Goal: Task Accomplishment & Management: Use online tool/utility

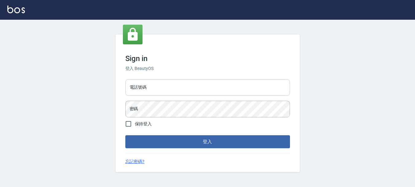
click at [186, 87] on input "電話號碼" at bounding box center [207, 87] width 165 height 17
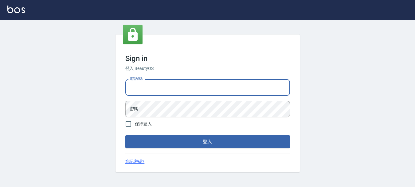
type input "0989239739"
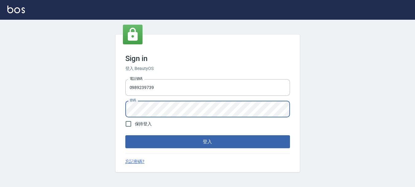
click at [125, 135] on button "登入" at bounding box center [207, 141] width 165 height 13
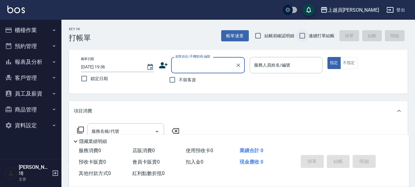
click at [301, 36] on input "連續打單結帳" at bounding box center [302, 35] width 13 height 13
checkbox input "true"
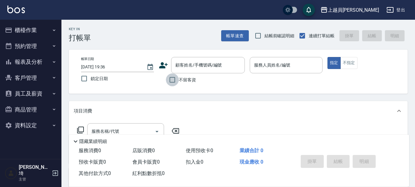
click at [173, 79] on input "不留客資" at bounding box center [172, 79] width 13 height 13
checkbox input "true"
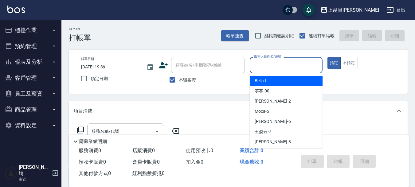
click at [271, 61] on input "服務人員姓名/編號" at bounding box center [286, 65] width 67 height 11
type input "ㄖ"
type input "Bonnie-B"
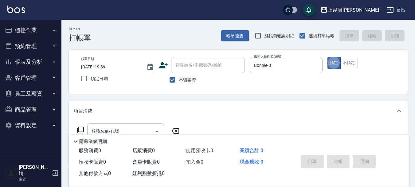
type button "true"
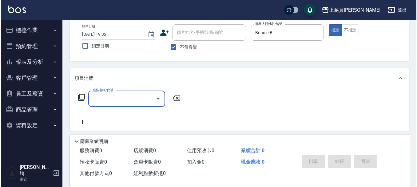
scroll to position [62, 0]
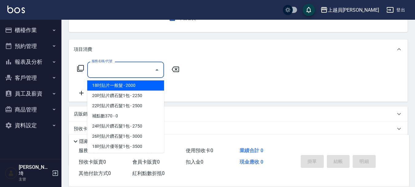
click at [140, 71] on input "服務名稱/代號" at bounding box center [121, 69] width 62 height 11
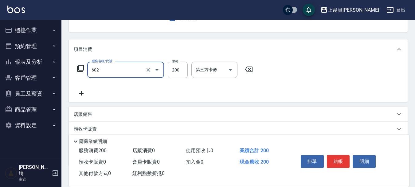
type input "一般洗髮(602)"
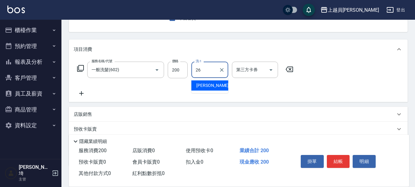
type input "胡芷綾-26"
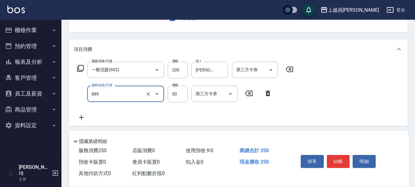
type input "精油(889)"
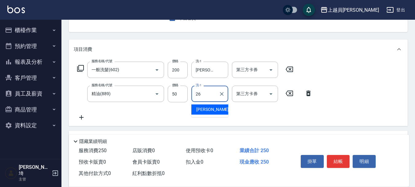
type input "胡芷綾-26"
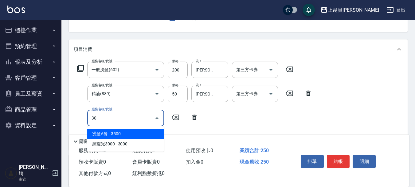
type input "3"
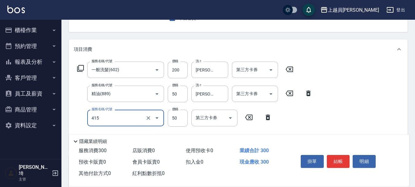
type input "瞬間保養(415)"
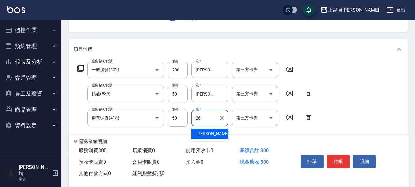
type input "胡芷綾-26"
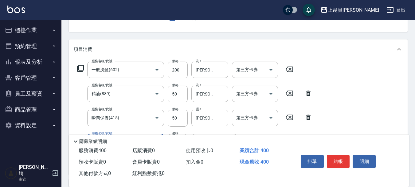
type input "剪髮(302)"
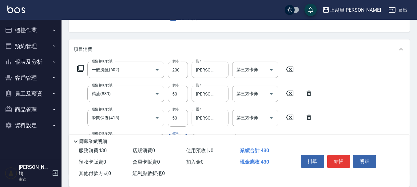
type input "130"
click at [330, 155] on button "結帳" at bounding box center [338, 161] width 23 height 13
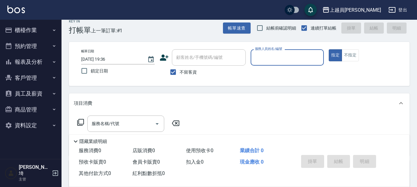
scroll to position [0, 0]
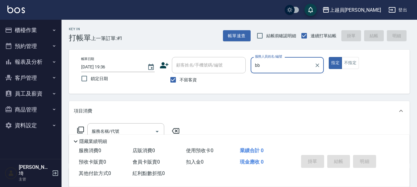
type input "bb"
click at [329, 57] on button "指定" at bounding box center [335, 63] width 13 height 12
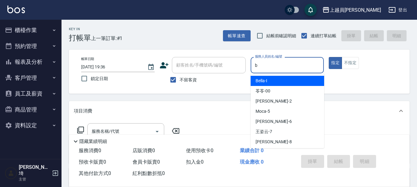
click at [276, 63] on input "b" at bounding box center [287, 65] width 68 height 11
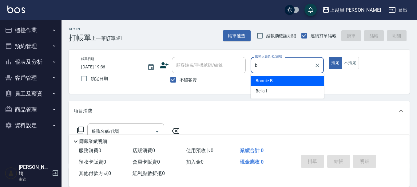
type input "Bonnie-B"
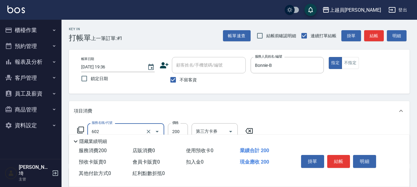
type input "一般洗髮(602)"
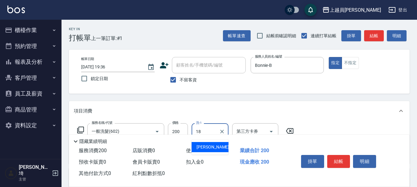
type input "邱玫潔-18"
type input "精油(889)"
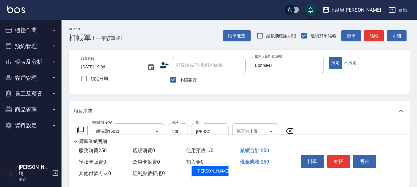
type input "邱玫潔-18"
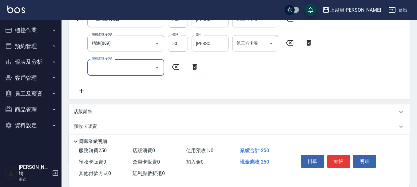
scroll to position [123, 0]
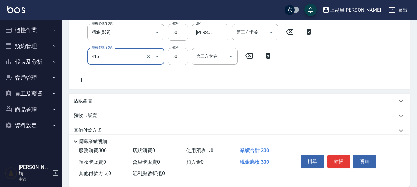
type input "瞬間保養(415)"
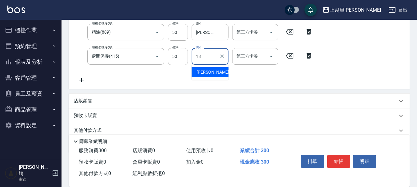
type input "邱玫潔-18"
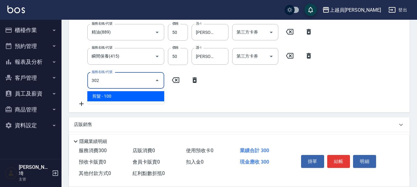
type input "剪髮(302)"
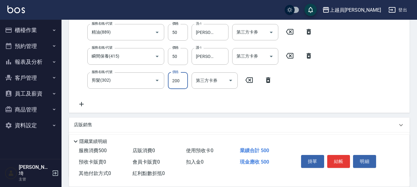
type input "200"
click at [335, 155] on button "結帳" at bounding box center [338, 161] width 23 height 13
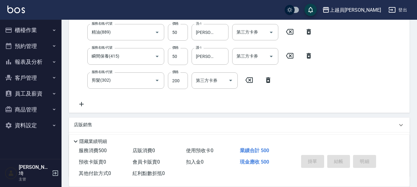
type input "2025/09/21 19:37"
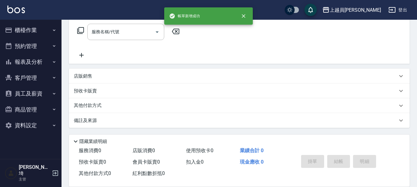
scroll to position [0, 0]
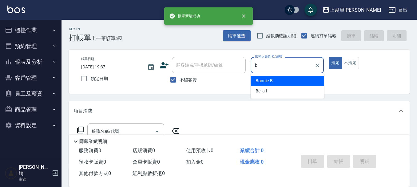
type input "Bonnie-B"
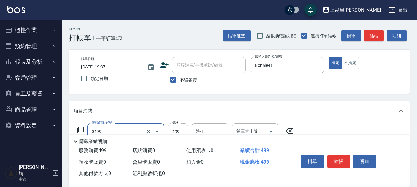
type input "去角質洗髮(0499)"
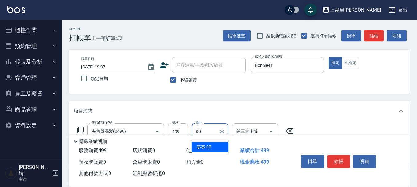
type input "苓苓-00"
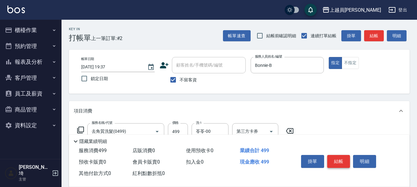
click at [348, 163] on button "結帳" at bounding box center [338, 161] width 23 height 13
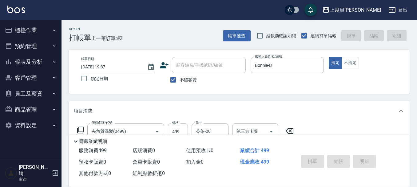
type input "2025/09/21 19:38"
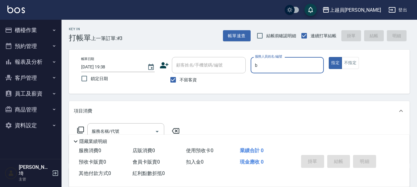
type input "Bonnie-B"
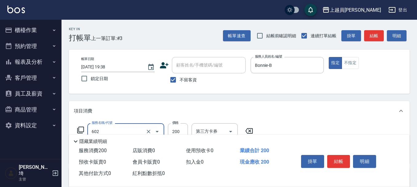
type input "一般洗髮(602)"
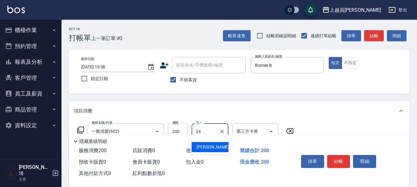
type input "陳品臻-24"
type input "精油(889)"
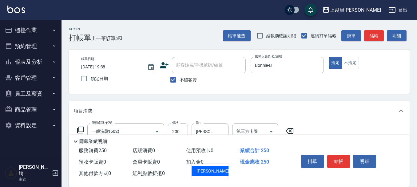
type input "陳品臻-24"
type input "剪髮(302)"
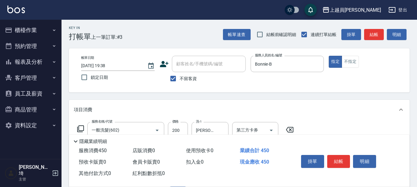
type input "200"
click at [328, 157] on button "結帳" at bounding box center [338, 161] width 23 height 13
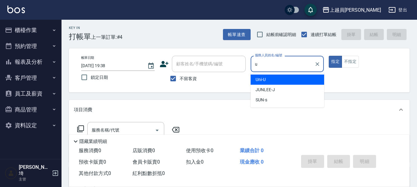
type input "Uni-U"
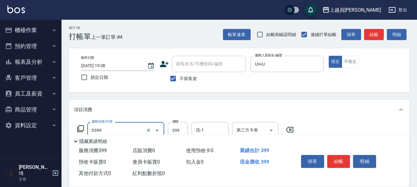
type input "海鹽SPA(0399)"
type input "499"
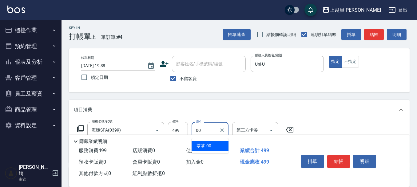
type input "苓苓-00"
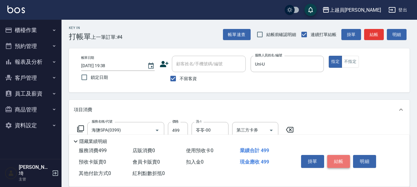
click at [342, 160] on button "結帳" at bounding box center [338, 161] width 23 height 13
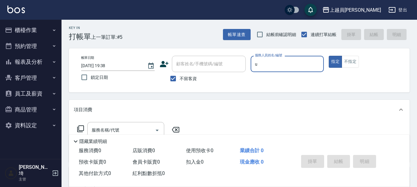
type input "Uni-U"
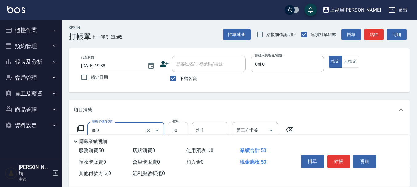
type input "精油(889)"
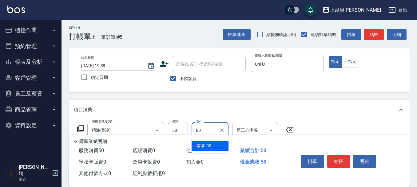
type input "苓苓-00"
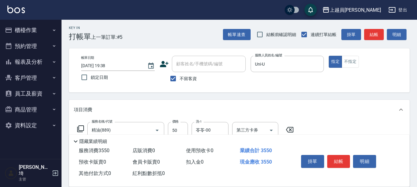
type input "燙髮A餐(30)"
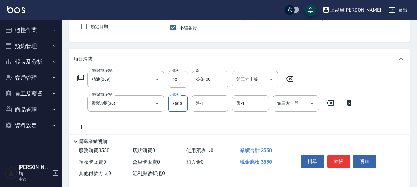
scroll to position [63, 0]
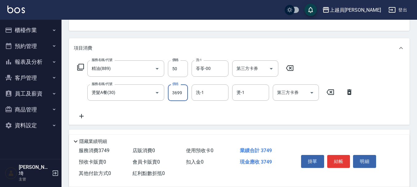
type input "3699"
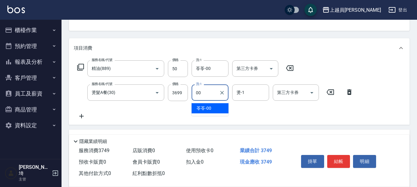
type input "苓苓-00"
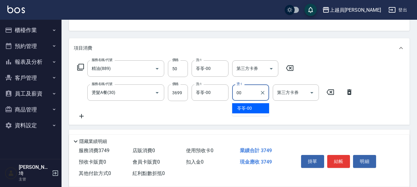
type input "苓苓-00"
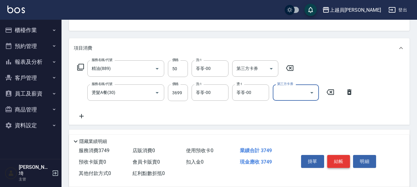
click at [342, 156] on button "結帳" at bounding box center [338, 161] width 23 height 13
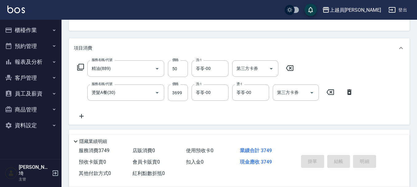
type input "2025/09/21 19:39"
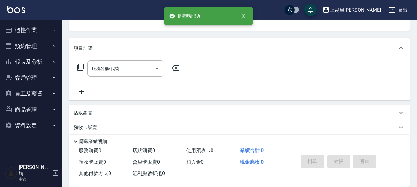
scroll to position [60, 0]
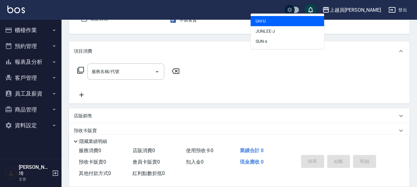
type input "Uni-U"
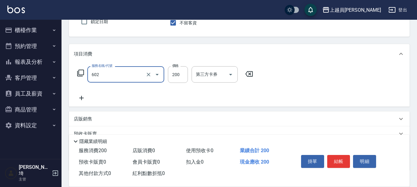
type input "一般洗髮(602)"
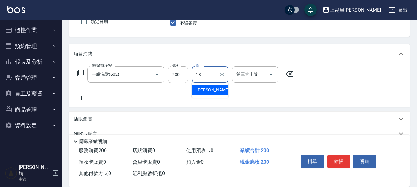
type input "邱玫潔-18"
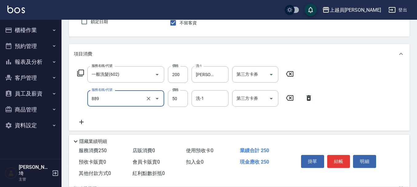
type input "精油(889)"
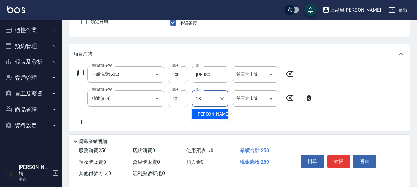
type input "邱玫潔-18"
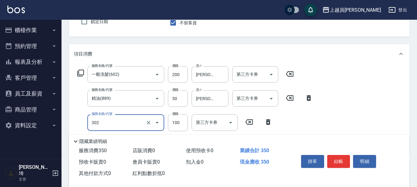
type input "剪髮(302)"
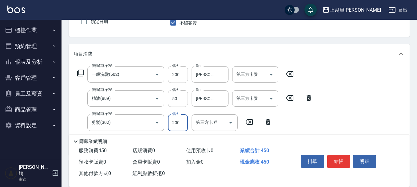
type input "200"
click at [343, 155] on button "結帳" at bounding box center [338, 161] width 23 height 13
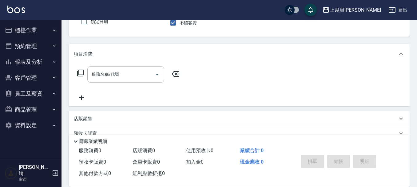
type input "Uni-U"
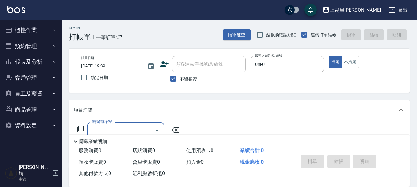
scroll to position [0, 0]
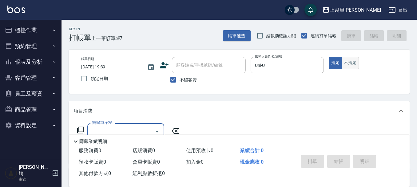
click at [348, 66] on button "不指定" at bounding box center [350, 63] width 17 height 12
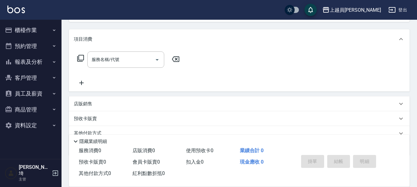
scroll to position [99, 0]
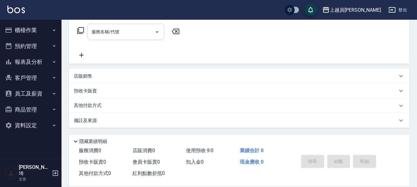
click at [136, 24] on div "服務名稱/代號" at bounding box center [125, 32] width 77 height 16
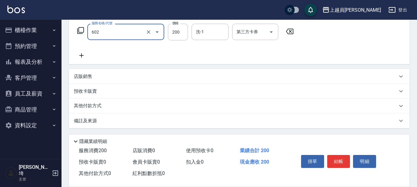
type input "一般洗髮(602)"
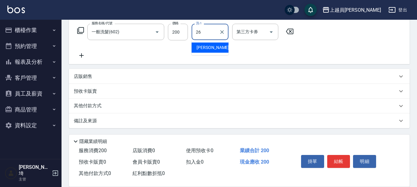
type input "胡芷綾-26"
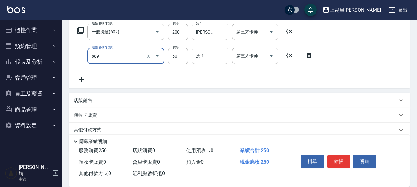
type input "精油(889)"
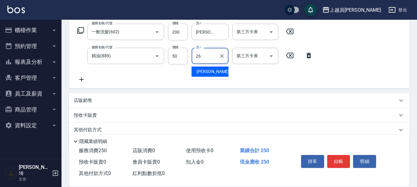
type input "胡芷綾-26"
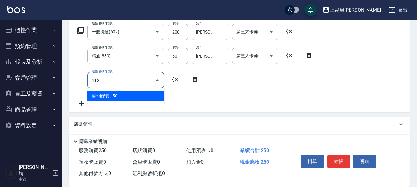
type input "瞬間保養(415)"
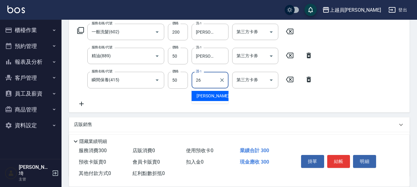
type input "胡芷綾-26"
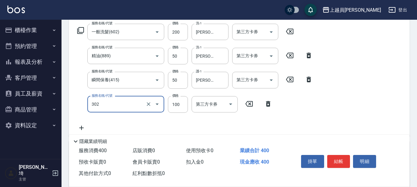
type input "剪髮(302)"
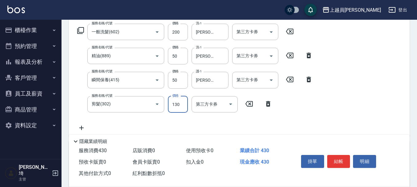
type input "130"
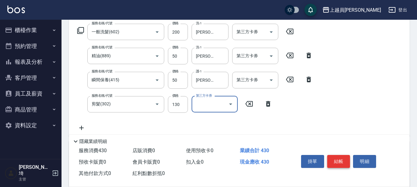
click at [342, 158] on button "結帳" at bounding box center [338, 161] width 23 height 13
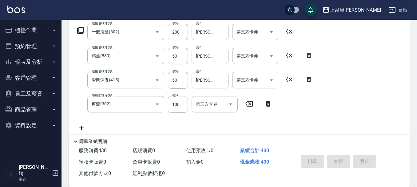
type input "2025/09/21 19:40"
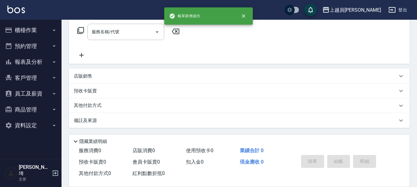
scroll to position [0, 0]
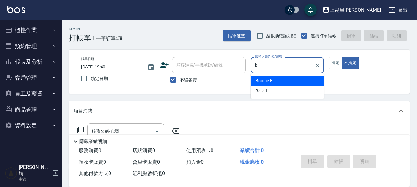
type input "Bonnie-B"
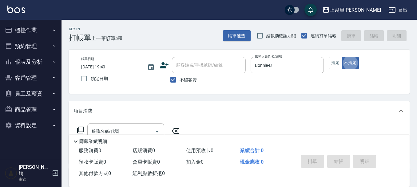
type button "false"
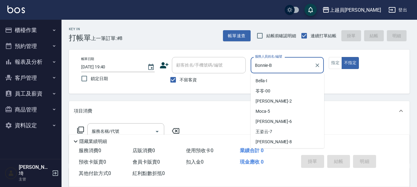
click at [307, 63] on input "Bonnie-B" at bounding box center [282, 65] width 59 height 11
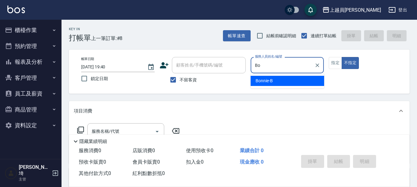
type input "B"
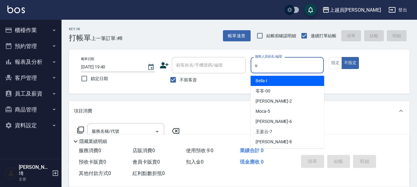
type input "Uni-U"
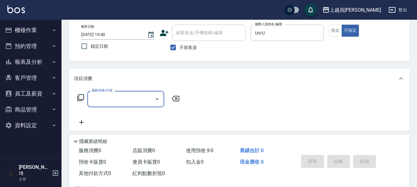
scroll to position [62, 0]
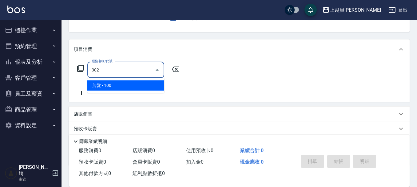
type input "剪髮(302)"
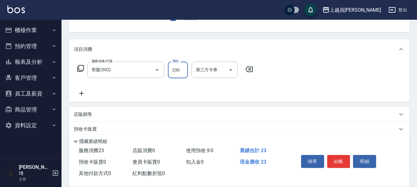
type input "230"
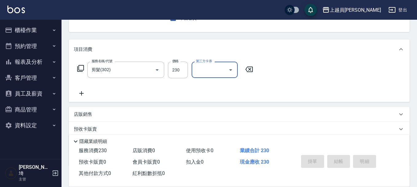
type input "2025/09/21 19:43"
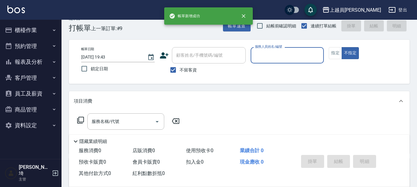
scroll to position [0, 0]
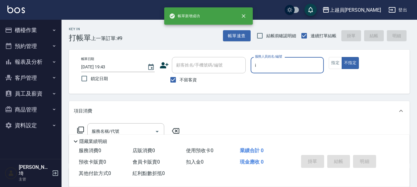
type input "Bella-I"
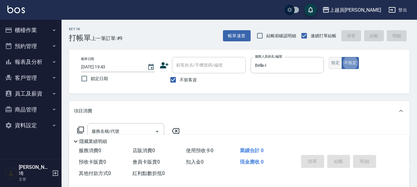
click at [339, 59] on button "指定" at bounding box center [335, 63] width 13 height 12
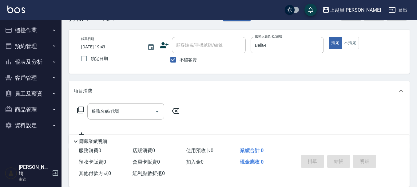
scroll to position [31, 0]
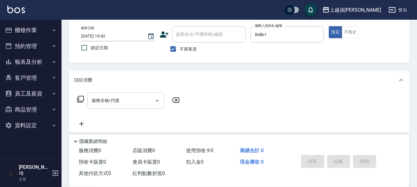
click at [96, 103] on input "服務名稱/代號" at bounding box center [121, 100] width 62 height 11
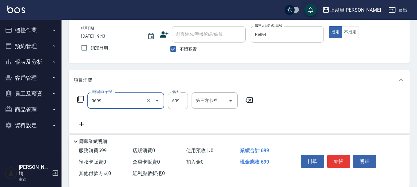
type input "精油洗髮(0699)"
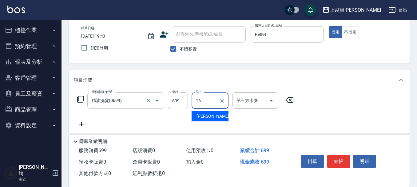
type input "黃泓瑜-16"
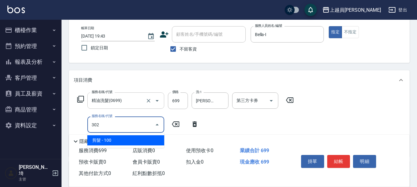
type input "剪髮(302)"
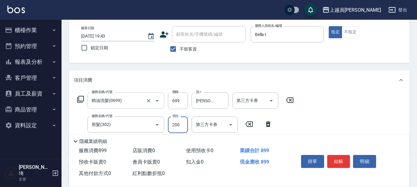
type input "200"
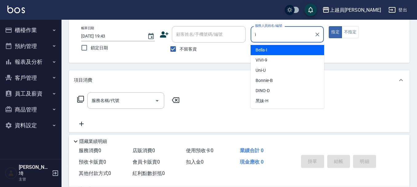
type input "Bella-I"
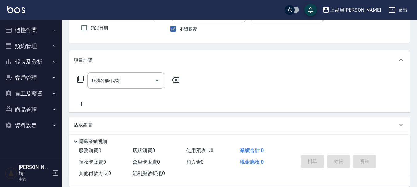
scroll to position [62, 0]
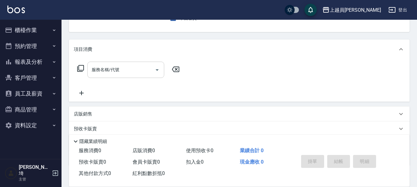
click at [154, 74] on div at bounding box center [156, 70] width 9 height 16
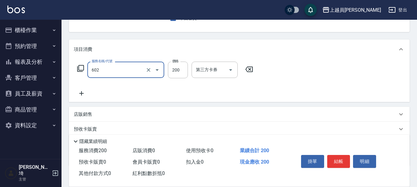
type input "一般洗髮(602)"
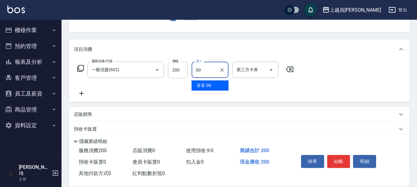
type input "苓苓-00"
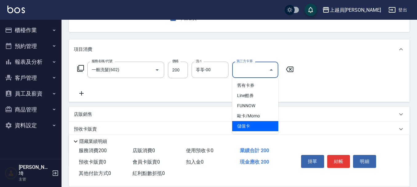
type input "儲值卡"
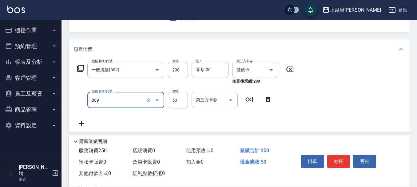
type input "精油(889)"
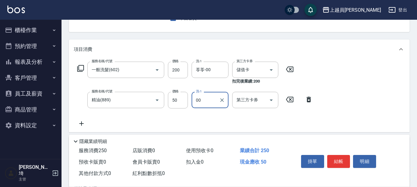
type input "苓苓-00"
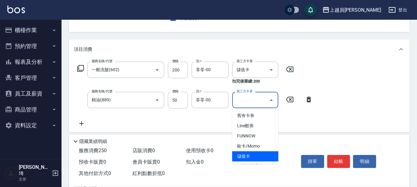
type input "儲值卡"
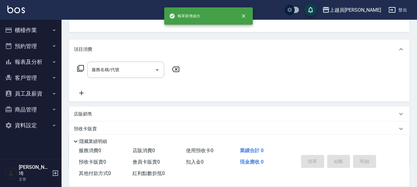
scroll to position [60, 0]
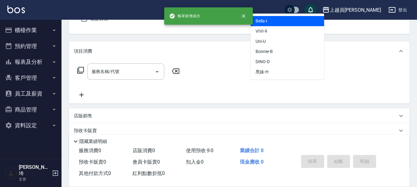
type input "Bella-I"
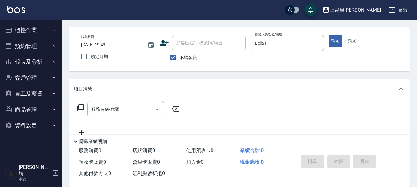
scroll to position [92, 0]
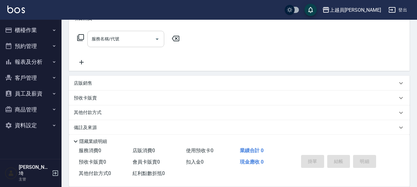
click at [134, 42] on input "服務名稱/代號" at bounding box center [121, 39] width 62 height 11
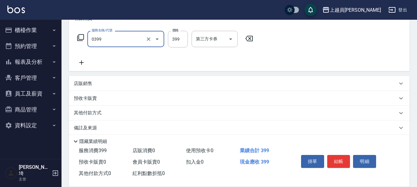
type input "海鹽SPA(0399)"
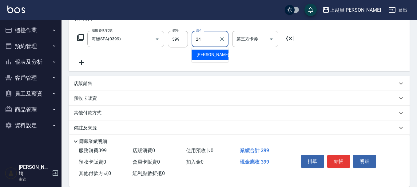
type input "陳品臻-24"
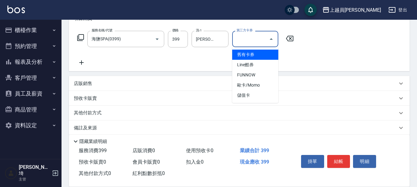
type input "儲值卡"
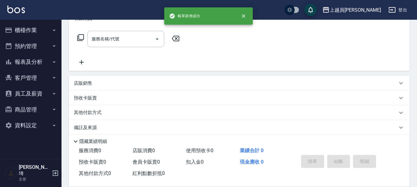
scroll to position [0, 0]
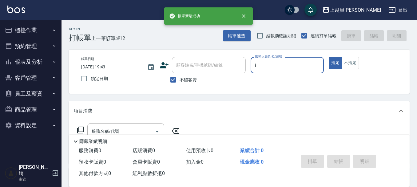
type input "Bella-I"
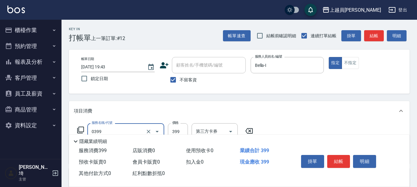
type input "海鹽SPA(0399)"
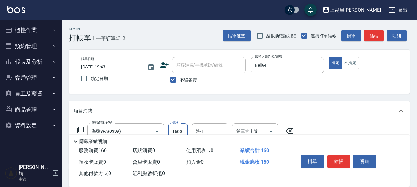
type input "1600"
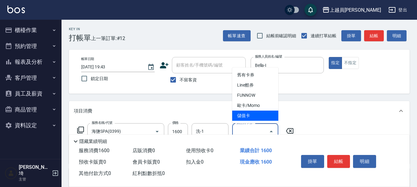
type input "儲值卡"
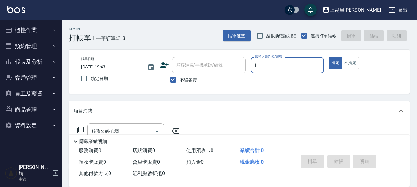
type input "Bella-I"
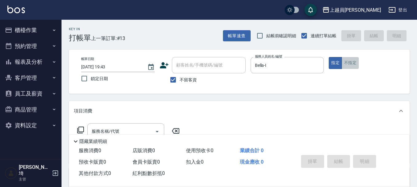
click at [349, 61] on button "不指定" at bounding box center [350, 63] width 17 height 12
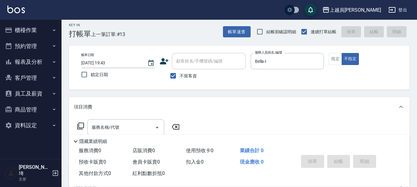
scroll to position [62, 0]
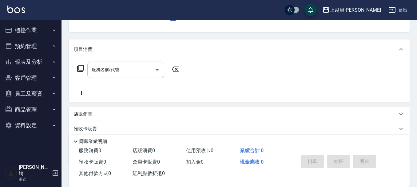
click at [149, 67] on input "服務名稱/代號" at bounding box center [121, 69] width 62 height 11
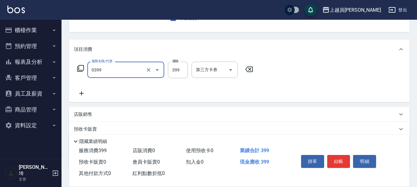
type input "海鹽SPA(0399)"
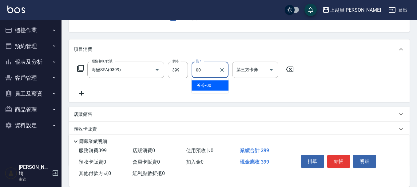
type input "苓苓-00"
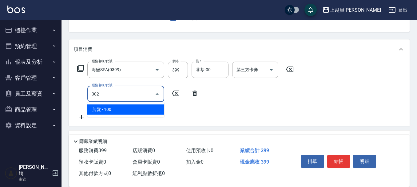
type input "剪髮(302)"
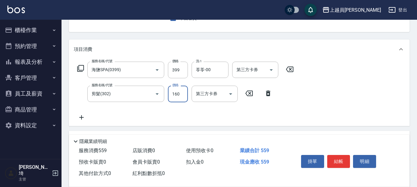
type input "160"
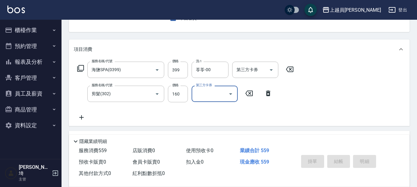
type input "2025/09/21 19:44"
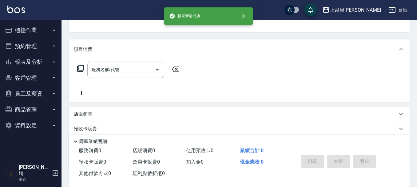
scroll to position [60, 0]
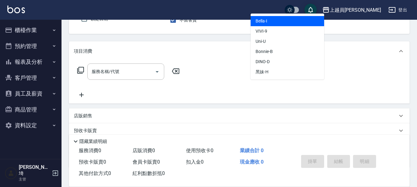
type input "Bella-I"
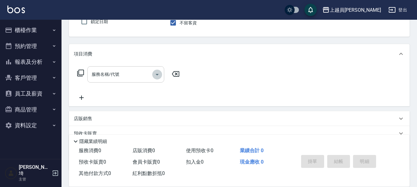
click at [154, 71] on icon "Open" at bounding box center [156, 74] width 7 height 7
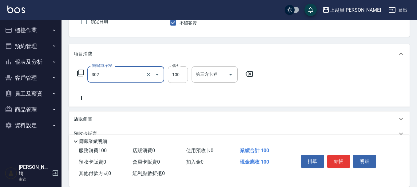
type input "剪髮(302)"
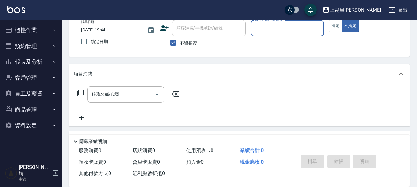
scroll to position [26, 0]
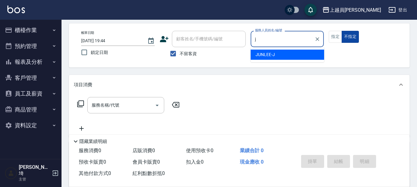
type input "JUNLEE-J"
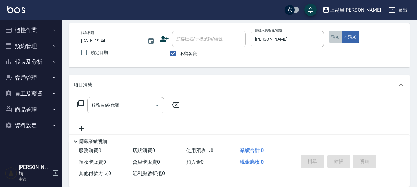
click at [341, 37] on button "指定" at bounding box center [335, 37] width 13 height 12
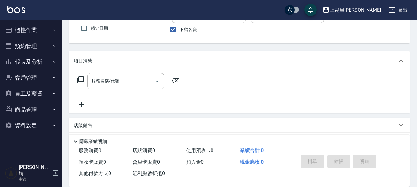
scroll to position [57, 0]
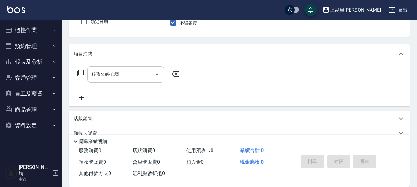
click at [133, 69] on input "服務名稱/代號" at bounding box center [121, 74] width 62 height 11
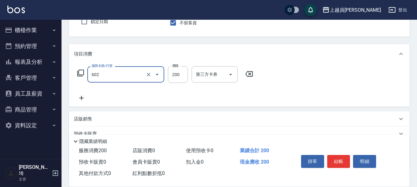
type input "一般洗髮(602)"
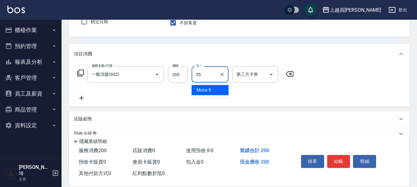
type input "妞妞-55"
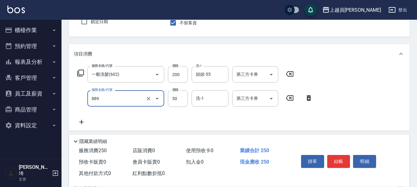
type input "精油(889)"
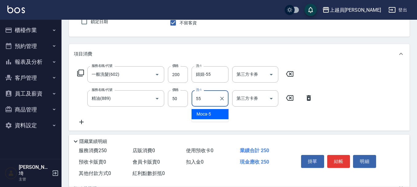
type input "妞妞-55"
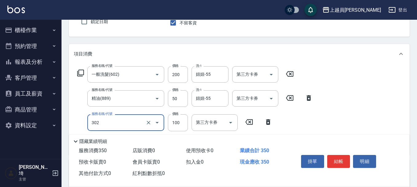
type input "剪髮(302)"
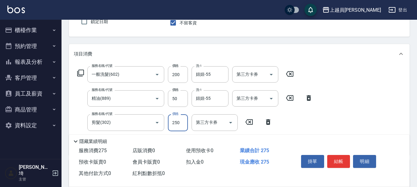
type input "250"
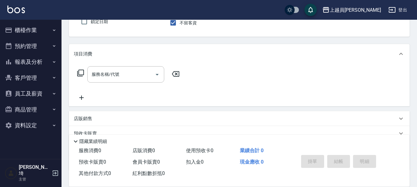
type input "JUNLEE-J"
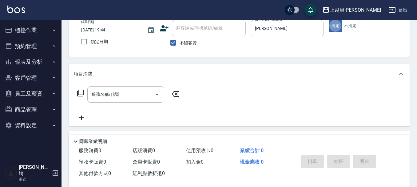
scroll to position [26, 0]
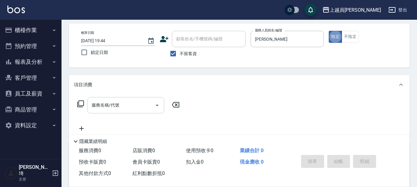
click at [124, 109] on input "服務名稱/代號" at bounding box center [121, 105] width 62 height 11
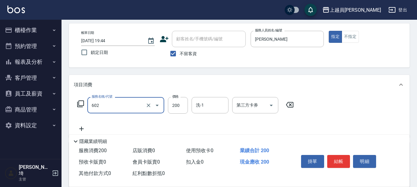
type input "一般洗髮(602)"
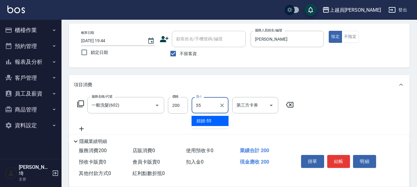
type input "妞妞-55"
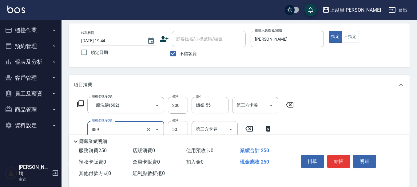
type input "精油(889)"
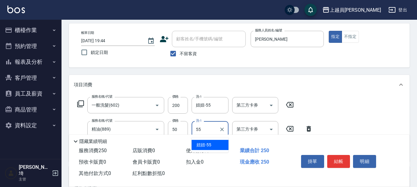
type input "妞妞-55"
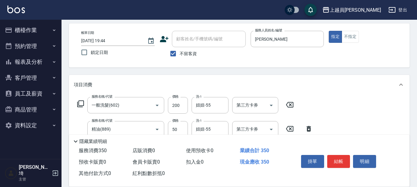
type input "剪髮(302)"
type input "250"
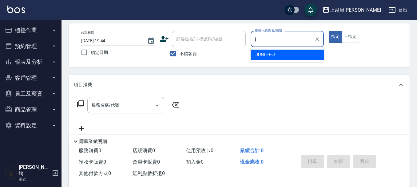
type input "JUNLEE-J"
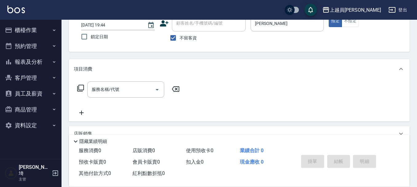
scroll to position [57, 0]
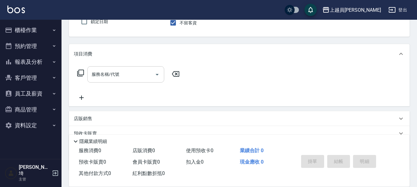
click at [134, 72] on input "服務名稱/代號" at bounding box center [121, 74] width 62 height 11
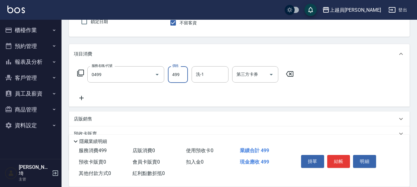
type input "去角質洗髮(0499)"
type input "500"
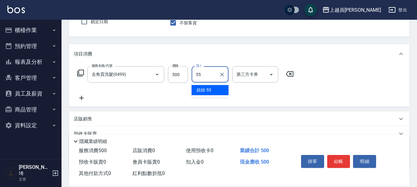
type input "妞妞-55"
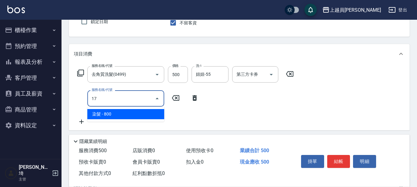
type input "1"
type input "染髮(17)"
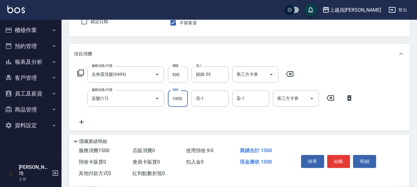
type input "1000"
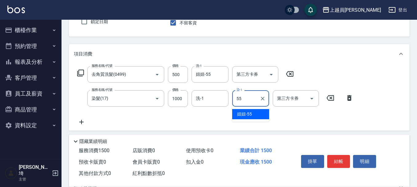
type input "妞妞-55"
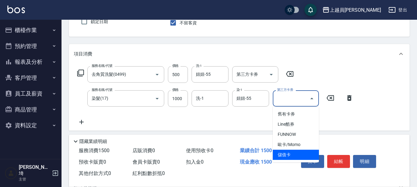
type input "儲值卡"
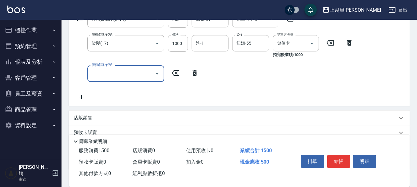
scroll to position [118, 0]
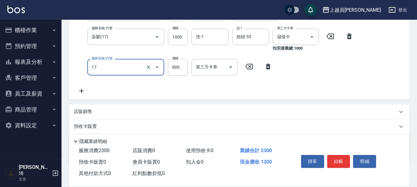
type input "染髮(17)"
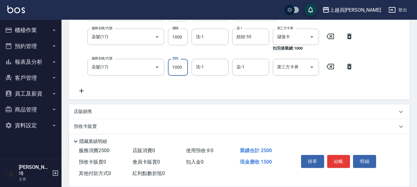
type input "1000"
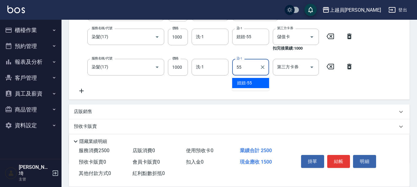
type input "妞妞-55"
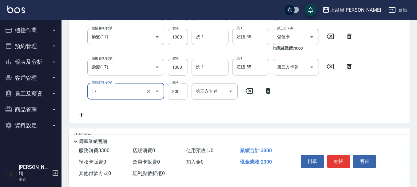
type input "染髮(17)"
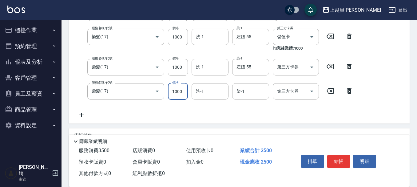
type input "1000"
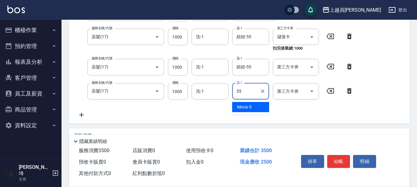
type input "妞妞-55"
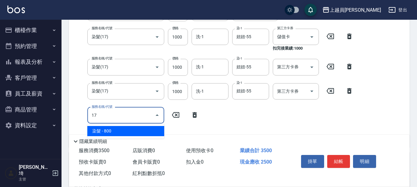
type input "染髮(17)"
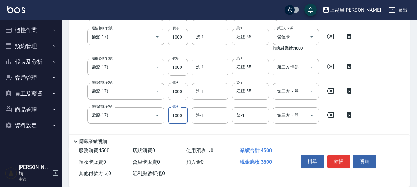
type input "1000"
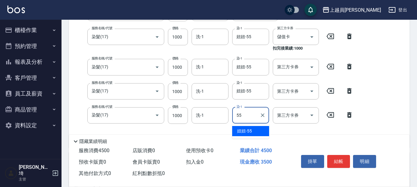
type input "妞妞-55"
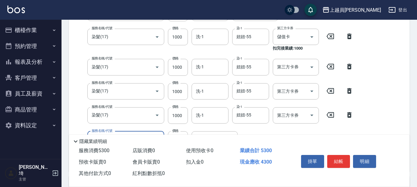
type input "染髮(17)"
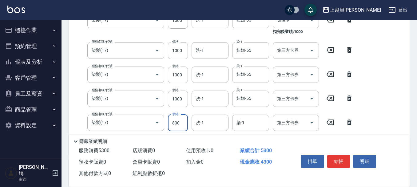
scroll to position [149, 0]
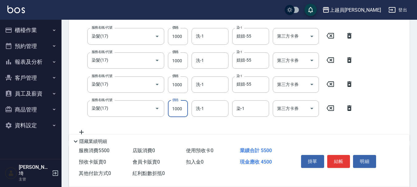
type input "1000"
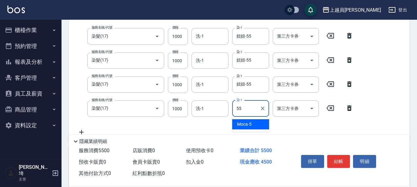
type input "妞妞-55"
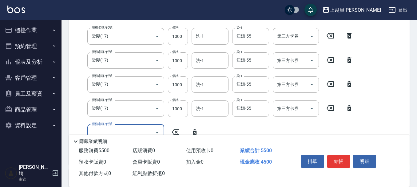
scroll to position [140, 0]
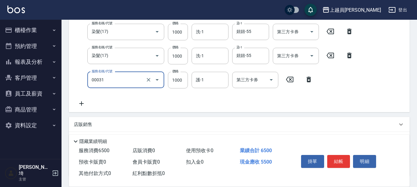
type input "單卸髮片(00031)"
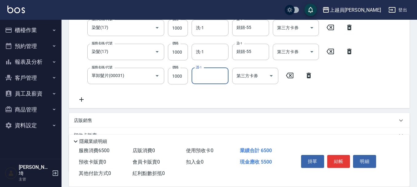
scroll to position [233, 0]
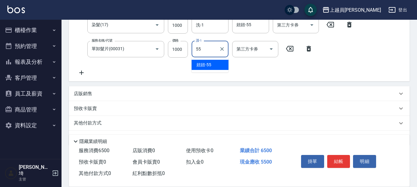
type input "妞妞-55"
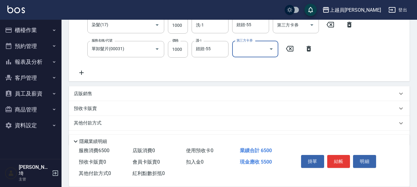
scroll to position [140, 0]
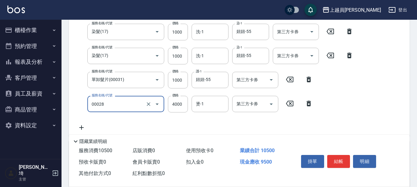
type input "槍式重整(00028)"
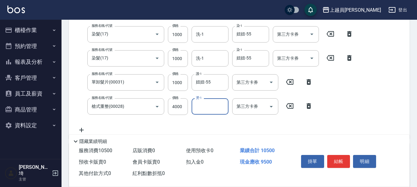
scroll to position [202, 0]
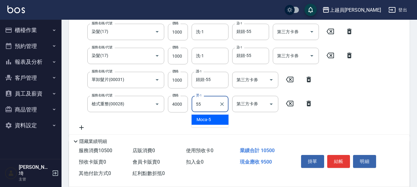
type input "妞妞-55"
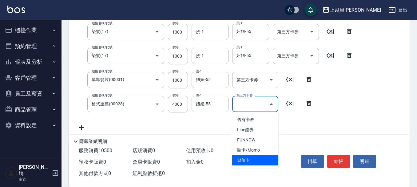
type input "儲值卡"
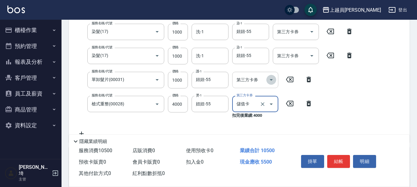
click at [274, 81] on icon "Open" at bounding box center [271, 79] width 7 height 7
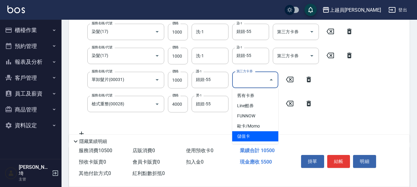
click at [258, 134] on span "儲值卡" at bounding box center [255, 136] width 46 height 10
type input "儲值卡"
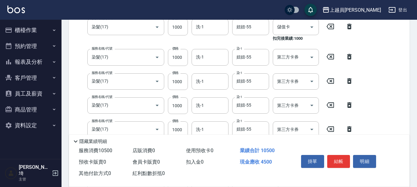
scroll to position [109, 0]
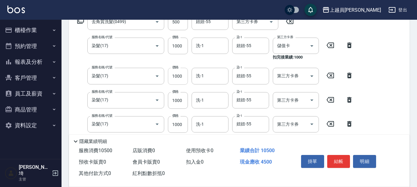
click at [180, 79] on div "服務名稱/代號 去角質洗髮(0499) 服務名稱/代號 價格 500 價格 洗-1 妞妞-55 洗-1 第三方卡券 第三方卡券 服務名稱/代號 染髮(17) …" at bounding box center [215, 125] width 283 height 222
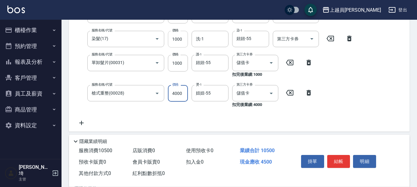
click at [184, 40] on input "1000" at bounding box center [178, 39] width 20 height 17
type input "2000"
click at [336, 55] on div "服務名稱/代號 去角質洗髮(0499) 服務名稱/代號 價格 500 價格 洗-1 妞妞-55 洗-1 第三方卡券 第三方卡券 服務名稱/代號 染髮(17) …" at bounding box center [215, 15] width 283 height 222
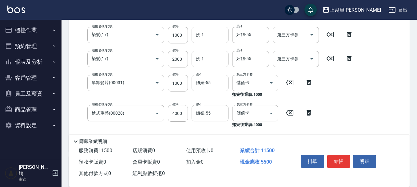
scroll to position [188, 0]
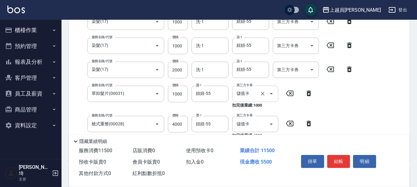
click at [268, 94] on icon "Open" at bounding box center [271, 93] width 7 height 7
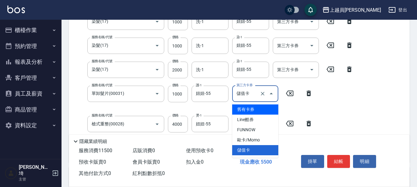
click at [339, 84] on div "服務名稱/代號 去角質洗髮(0499) 服務名稱/代號 價格 500 價格 洗-1 妞妞-55 洗-1 第三方卡券 第三方卡券 服務名稱/代號 染髮(17) …" at bounding box center [215, 46] width 283 height 222
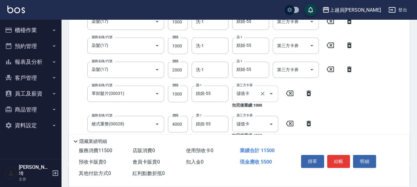
click at [260, 93] on icon "Clear" at bounding box center [263, 93] width 6 height 6
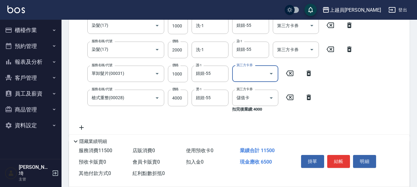
scroll to position [219, 0]
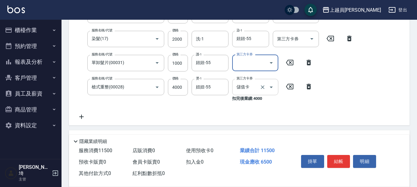
click at [266, 90] on div at bounding box center [266, 87] width 17 height 16
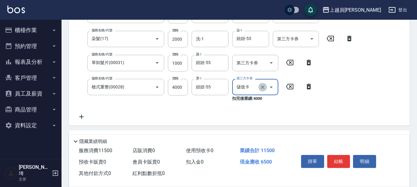
click at [264, 89] on icon "Clear" at bounding box center [263, 87] width 6 height 6
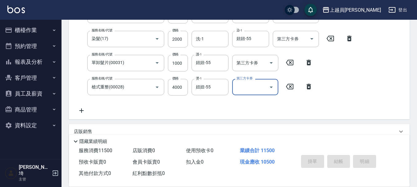
type input "2025/09/21 19:46"
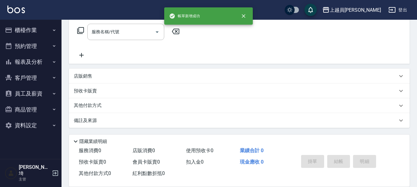
scroll to position [0, 0]
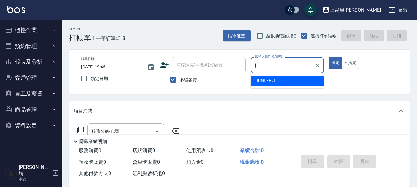
type input "JUNLEE-J"
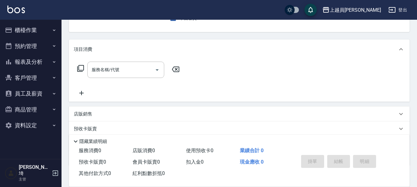
click at [127, 59] on div "項目消費" at bounding box center [239, 49] width 341 height 20
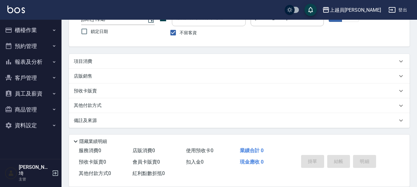
scroll to position [47, 0]
click at [129, 62] on div "項目消費" at bounding box center [236, 61] width 324 height 6
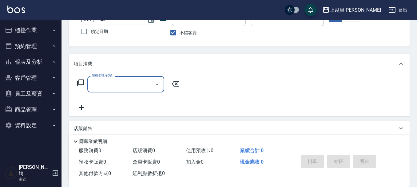
scroll to position [0, 0]
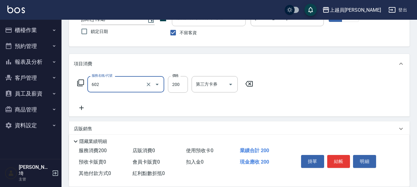
type input "一般洗髮(602)"
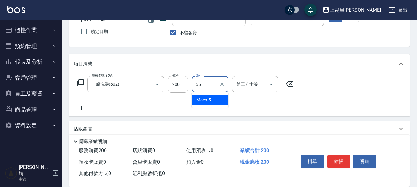
type input "妞妞-55"
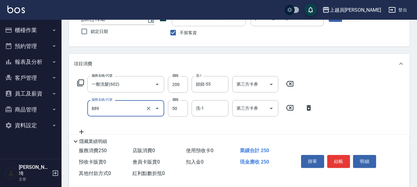
type input "精油(889)"
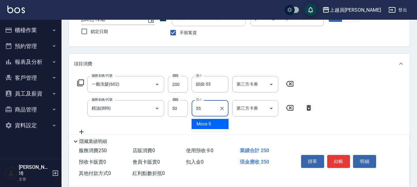
type input "妞妞-55"
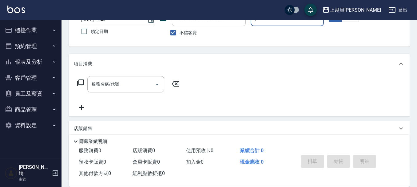
type input "JUNLEE-J"
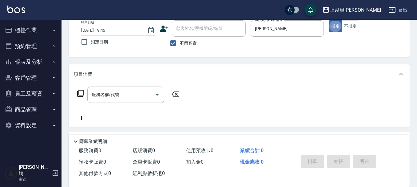
scroll to position [47, 0]
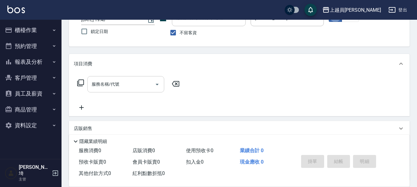
click at [141, 77] on div "服務名稱/代號" at bounding box center [125, 84] width 77 height 16
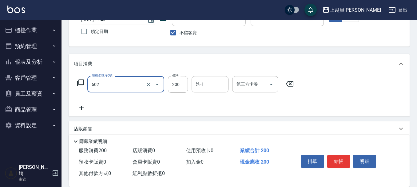
type input "一般洗髮(602)"
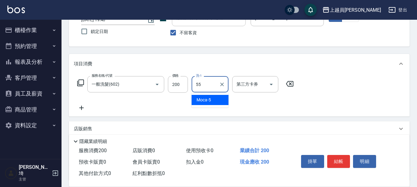
type input "妞妞-55"
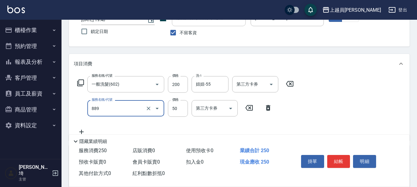
type input "精油(889)"
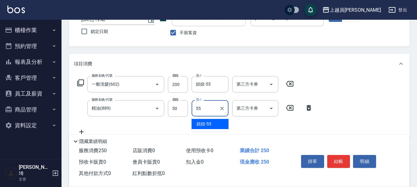
type input "妞妞-55"
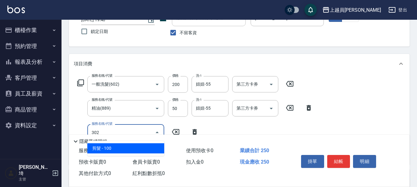
type input "剪髮(302)"
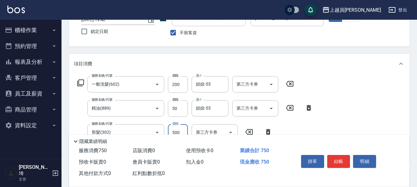
type input "500"
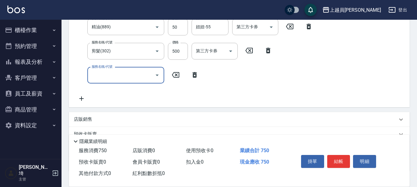
scroll to position [139, 0]
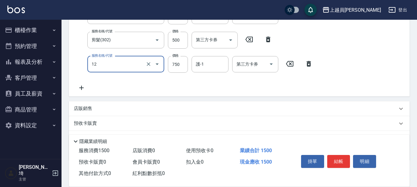
type input "日本精漾護髮(12)"
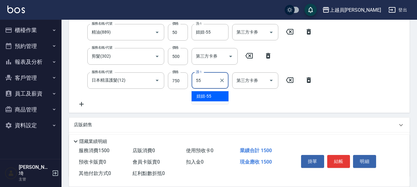
type input "妞妞-55"
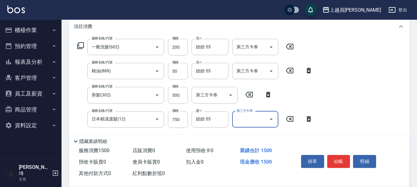
scroll to position [92, 0]
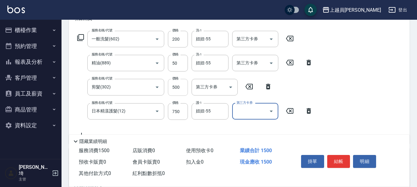
click at [178, 92] on input "500" at bounding box center [178, 87] width 20 height 17
click at [181, 89] on input "500" at bounding box center [178, 87] width 20 height 17
type input "50"
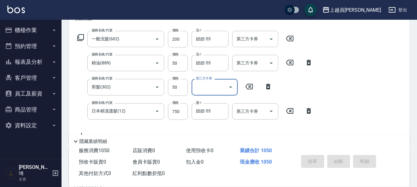
type input "2025/09/21 19:47"
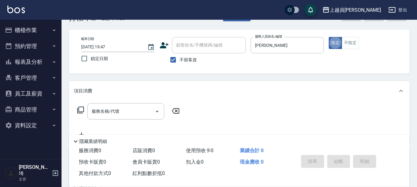
scroll to position [31, 0]
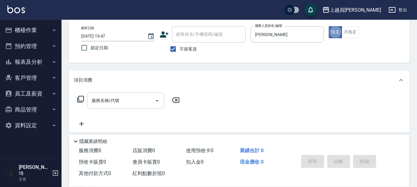
click at [127, 99] on input "服務名稱/代號" at bounding box center [121, 100] width 62 height 11
click at [345, 30] on button "不指定" at bounding box center [350, 32] width 17 height 12
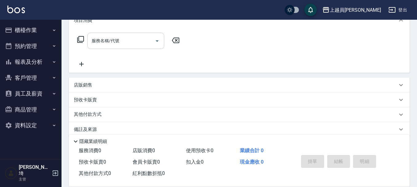
scroll to position [92, 0]
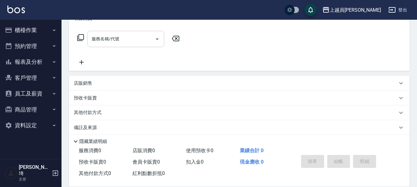
click at [125, 45] on div "服務名稱/代號" at bounding box center [125, 39] width 77 height 16
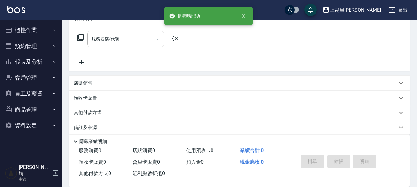
scroll to position [0, 0]
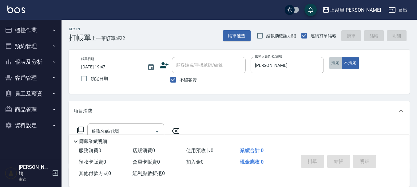
click at [331, 62] on button "指定" at bounding box center [335, 63] width 13 height 12
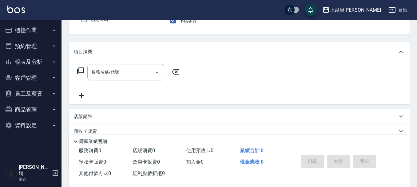
scroll to position [62, 0]
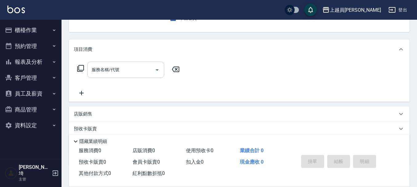
click at [127, 72] on input "服務名稱/代號" at bounding box center [121, 69] width 62 height 11
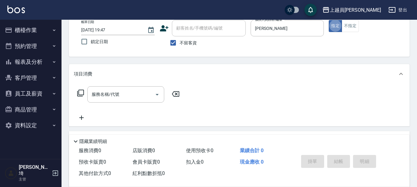
scroll to position [26, 0]
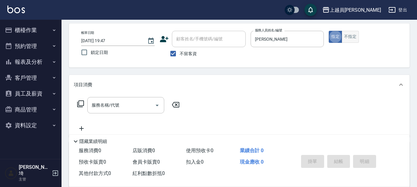
click at [350, 35] on button "不指定" at bounding box center [350, 37] width 17 height 12
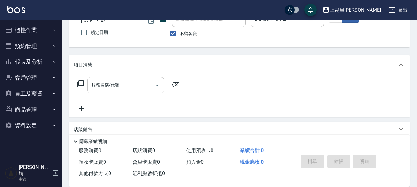
scroll to position [57, 0]
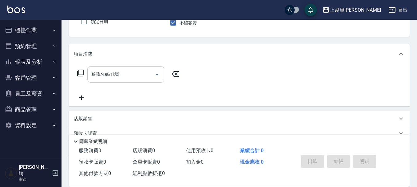
drag, startPoint x: 129, startPoint y: 78, endPoint x: 137, endPoint y: 74, distance: 8.0
click at [130, 77] on input "服務名稱/代號" at bounding box center [121, 74] width 62 height 11
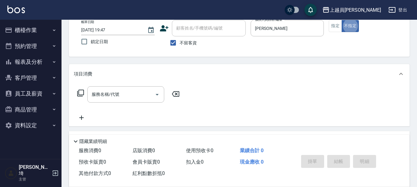
scroll to position [26, 0]
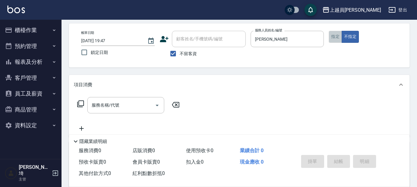
click at [333, 34] on button "指定" at bounding box center [335, 37] width 13 height 12
click at [125, 105] on input "服務名稱/代號" at bounding box center [121, 105] width 62 height 11
click at [127, 106] on input "服務名稱/代號" at bounding box center [121, 105] width 62 height 11
click at [104, 116] on div "服務名稱/代號 服務名稱/代號" at bounding box center [128, 114] width 109 height 35
click at [117, 104] on input "服務名稱/代號" at bounding box center [121, 105] width 62 height 11
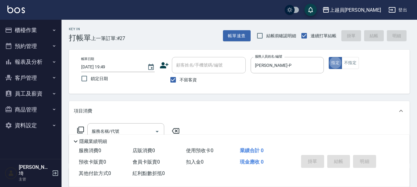
scroll to position [31, 0]
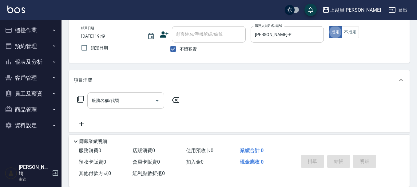
click at [137, 94] on div "服務名稱/代號" at bounding box center [125, 100] width 77 height 16
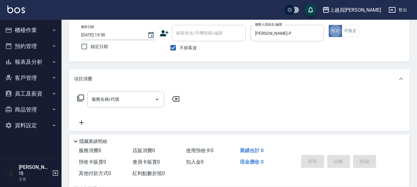
scroll to position [62, 0]
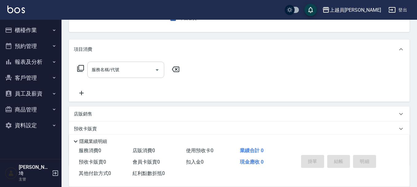
click at [133, 69] on input "服務名稱/代號" at bounding box center [121, 69] width 62 height 11
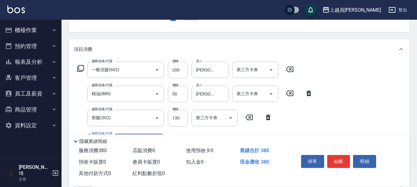
click at [168, 118] on div "服務名稱/代號 剪髮(302) 服務名稱/代號 價格 130 價格 第三方卡券 第三方卡券" at bounding box center [175, 117] width 202 height 17
click at [177, 116] on input "130" at bounding box center [178, 117] width 20 height 17
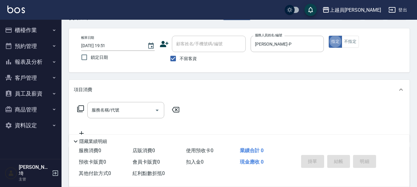
scroll to position [31, 0]
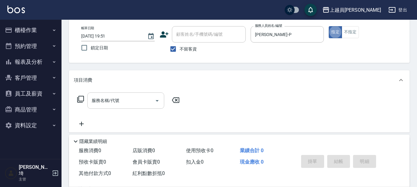
click at [121, 103] on input "服務名稱/代號" at bounding box center [121, 100] width 62 height 11
click at [119, 104] on input "服務名稱/代號" at bounding box center [121, 100] width 62 height 11
click at [121, 97] on input "服務名稱/代號" at bounding box center [121, 100] width 62 height 11
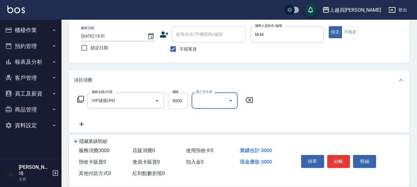
click at [181, 97] on input "3000" at bounding box center [178, 100] width 20 height 17
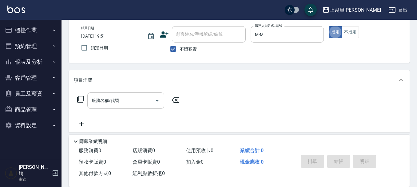
click at [125, 101] on input "服務名稱/代號" at bounding box center [121, 100] width 62 height 11
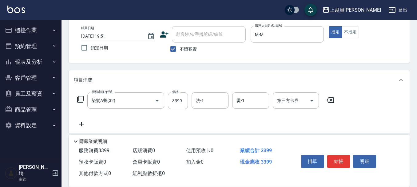
click at [212, 92] on div "服務名稱/代號 染髮A餐(32) 服務名稱/代號 價格 3399 價格 洗-1 洗-1 燙-1 燙-1 第三方卡券 第三方卡券" at bounding box center [239, 111] width 341 height 43
click at [211, 96] on input "洗-1" at bounding box center [209, 100] width 31 height 11
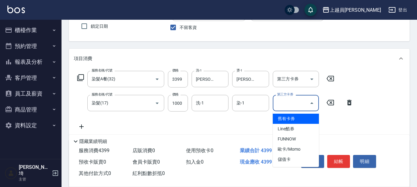
scroll to position [62, 0]
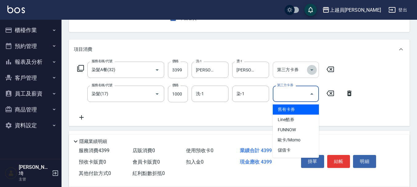
click at [313, 70] on icon "Open" at bounding box center [311, 69] width 7 height 7
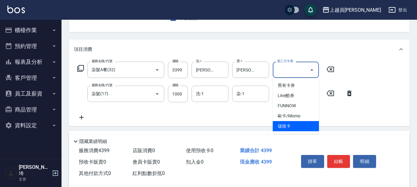
drag, startPoint x: 301, startPoint y: 120, endPoint x: 301, endPoint y: 126, distance: 5.9
click at [301, 126] on ul "舊有卡券 Line酷券 FUNNOW 歐卡/Momo 儲值卡" at bounding box center [296, 106] width 46 height 56
click at [301, 126] on span "儲值卡" at bounding box center [296, 126] width 46 height 10
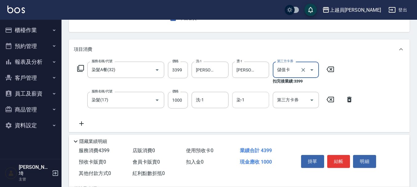
click at [244, 100] on div "染-1 染-1" at bounding box center [250, 100] width 37 height 16
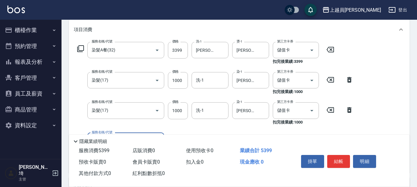
scroll to position [123, 0]
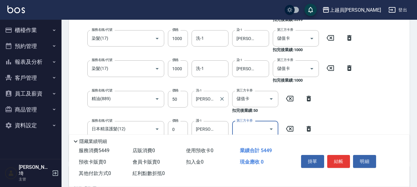
click at [209, 97] on input "洪子惠-27" at bounding box center [205, 98] width 22 height 11
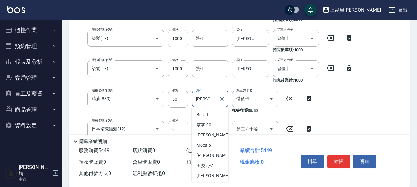
scroll to position [131, 0]
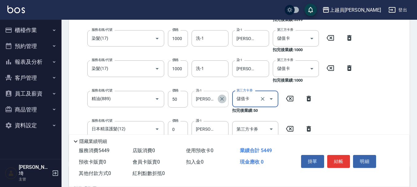
click at [222, 98] on icon "Clear" at bounding box center [222, 99] width 4 height 4
click at [334, 69] on icon at bounding box center [330, 68] width 7 height 6
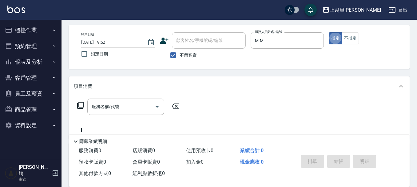
scroll to position [62, 0]
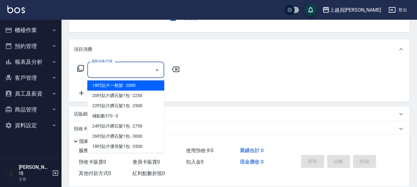
click at [137, 74] on input "服務名稱/代號" at bounding box center [121, 69] width 62 height 11
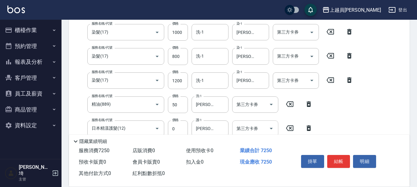
scroll to position [185, 0]
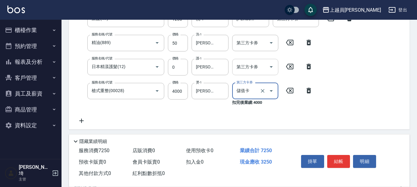
click at [263, 69] on input "第三方卡券" at bounding box center [250, 67] width 31 height 11
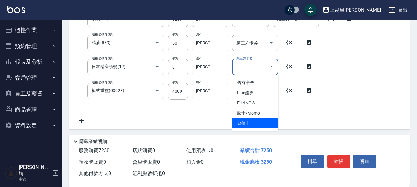
click at [261, 120] on span "儲值卡" at bounding box center [255, 123] width 46 height 10
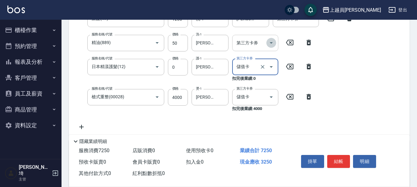
click at [270, 41] on icon "Open" at bounding box center [271, 42] width 7 height 7
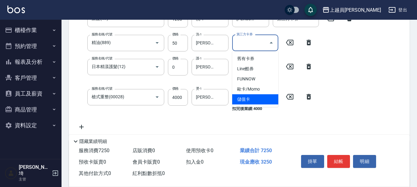
click at [271, 105] on ul "舊有卡券 Line酷券 FUNNOW 歐卡/Momo 儲值卡" at bounding box center [255, 79] width 46 height 56
click at [271, 99] on span "儲值卡" at bounding box center [255, 99] width 46 height 10
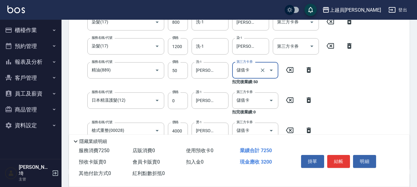
scroll to position [123, 0]
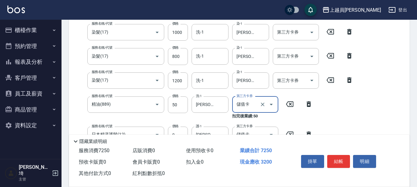
click at [320, 72] on div "服務名稱/代號 一般洗髮(602) 服務名稱/代號 價格 200 價格 洗-1 潘映如-67 洗-1 第三方卡券 第三方卡券 服務名稱/代號 染髮(17) 服…" at bounding box center [215, 99] width 283 height 198
click at [311, 82] on icon "Open" at bounding box center [311, 80] width 7 height 7
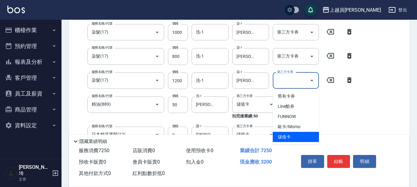
drag, startPoint x: 299, startPoint y: 137, endPoint x: 300, endPoint y: 103, distance: 33.6
click at [298, 137] on span "儲值卡" at bounding box center [296, 137] width 46 height 10
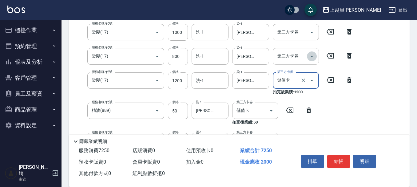
click at [312, 56] on icon "Open" at bounding box center [311, 57] width 3 height 2
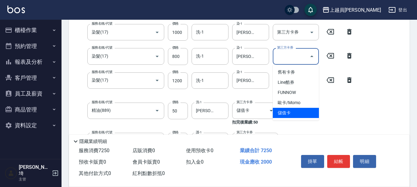
click at [301, 113] on span "儲值卡" at bounding box center [296, 113] width 46 height 10
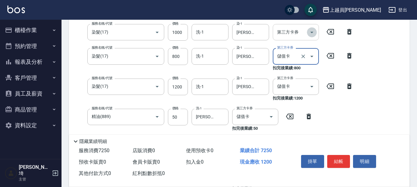
click at [308, 34] on icon "Open" at bounding box center [311, 32] width 7 height 7
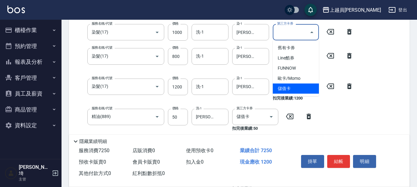
click at [289, 85] on span "儲值卡" at bounding box center [296, 88] width 46 height 10
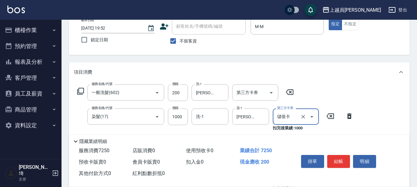
scroll to position [31, 0]
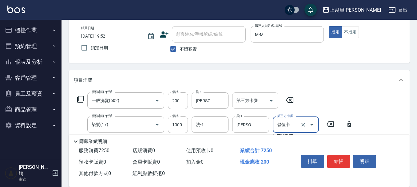
click at [264, 99] on input "第三方卡券" at bounding box center [250, 100] width 31 height 11
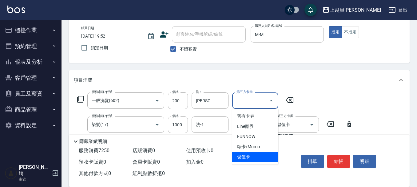
click at [264, 154] on span "儲值卡" at bounding box center [255, 157] width 46 height 10
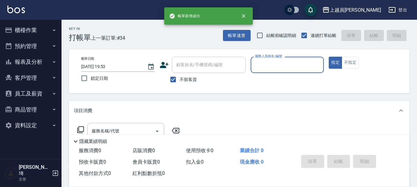
scroll to position [0, 0]
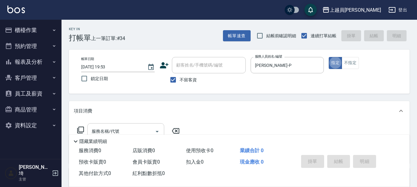
click at [151, 124] on div "服務名稱/代號" at bounding box center [125, 131] width 77 height 16
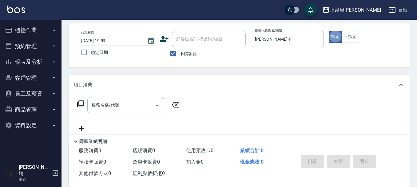
scroll to position [62, 0]
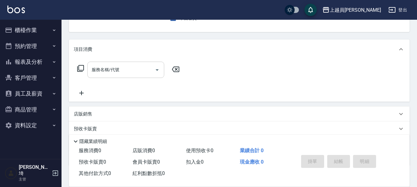
click at [126, 74] on input "服務名稱/代號" at bounding box center [121, 69] width 62 height 11
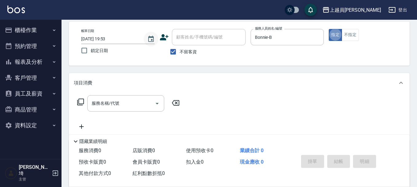
scroll to position [0, 0]
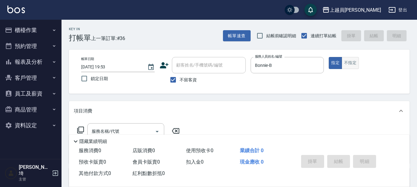
click at [350, 64] on button "不指定" at bounding box center [350, 63] width 17 height 12
click at [143, 121] on div "項目消費" at bounding box center [239, 111] width 341 height 20
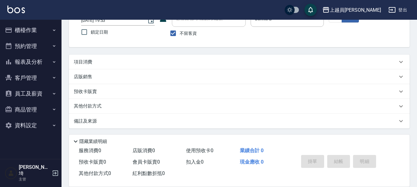
scroll to position [47, 0]
click at [120, 54] on div "項目消費" at bounding box center [239, 61] width 341 height 15
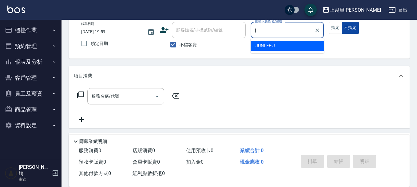
scroll to position [16, 0]
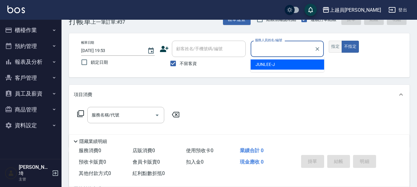
click at [336, 46] on button "指定" at bounding box center [335, 47] width 13 height 12
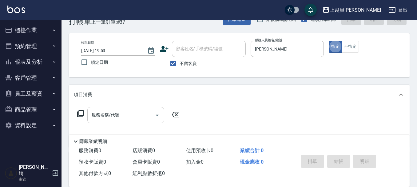
click at [120, 108] on div "服務名稱/代號" at bounding box center [125, 115] width 77 height 16
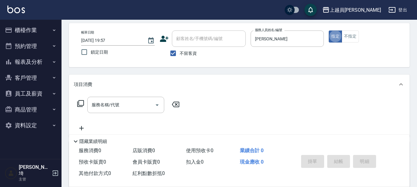
scroll to position [62, 0]
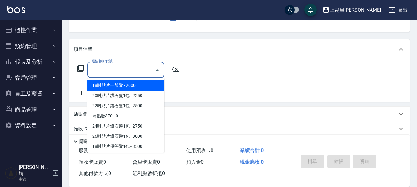
click at [103, 73] on input "服務名稱/代號" at bounding box center [121, 69] width 62 height 11
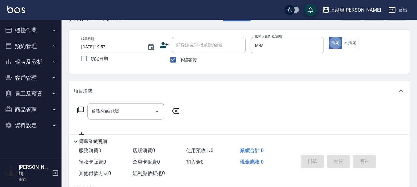
scroll to position [31, 0]
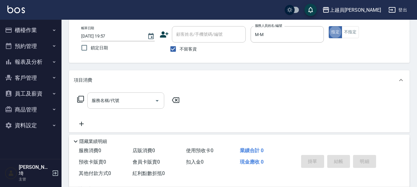
drag, startPoint x: 132, startPoint y: 103, endPoint x: 136, endPoint y: 100, distance: 5.5
click at [134, 101] on input "服務名稱/代號" at bounding box center [121, 100] width 62 height 11
click at [115, 97] on input "服務名稱/代號" at bounding box center [121, 100] width 62 height 11
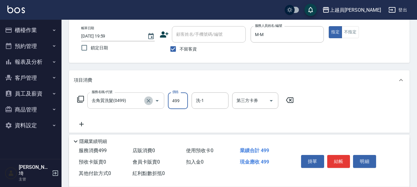
click at [150, 102] on icon "Clear" at bounding box center [148, 100] width 6 height 6
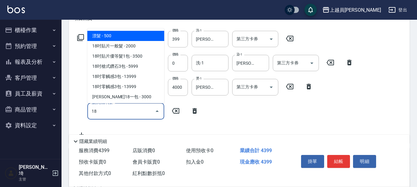
scroll to position [19, 0]
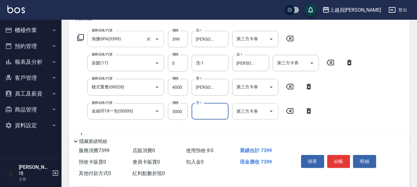
click at [276, 110] on button "Open" at bounding box center [271, 111] width 10 height 10
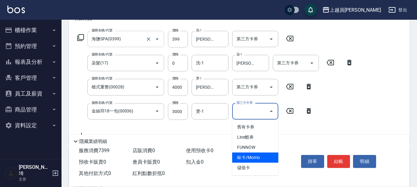
click at [260, 165] on span "儲值卡" at bounding box center [255, 167] width 46 height 10
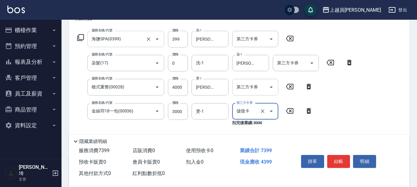
click at [273, 89] on icon "Open" at bounding box center [271, 86] width 7 height 7
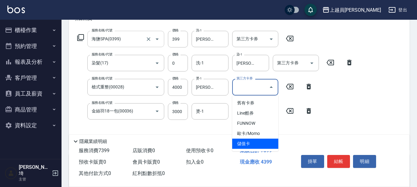
click at [269, 139] on span "儲值卡" at bounding box center [255, 143] width 46 height 10
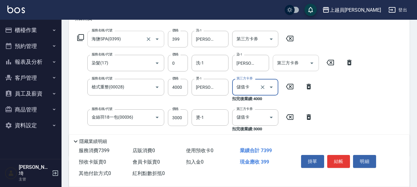
click at [306, 64] on input "第三方卡券" at bounding box center [291, 63] width 31 height 11
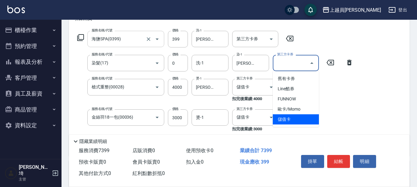
click at [289, 119] on span "儲值卡" at bounding box center [296, 119] width 46 height 10
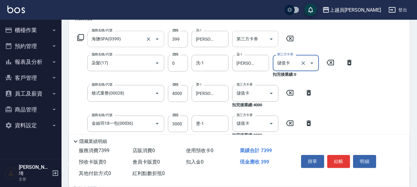
click at [268, 36] on icon "Open" at bounding box center [271, 38] width 7 height 7
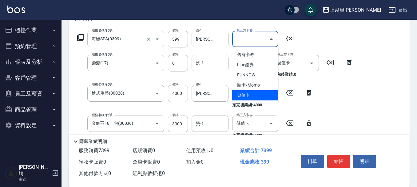
click at [257, 91] on span "儲值卡" at bounding box center [255, 95] width 46 height 10
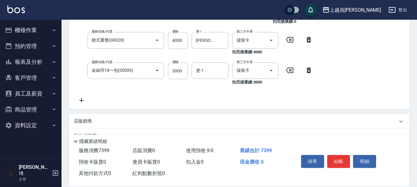
scroll to position [154, 0]
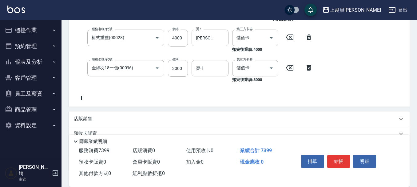
click at [92, 117] on p "店販銷售" at bounding box center [83, 118] width 18 height 6
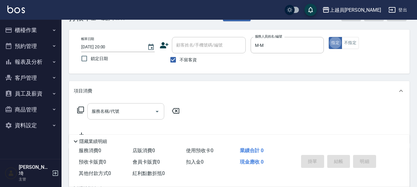
scroll to position [31, 0]
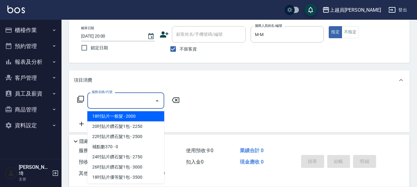
click at [128, 97] on input "服務名稱/代號" at bounding box center [121, 100] width 62 height 11
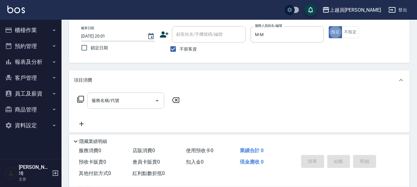
click at [126, 93] on div "服務名稱/代號" at bounding box center [125, 100] width 77 height 16
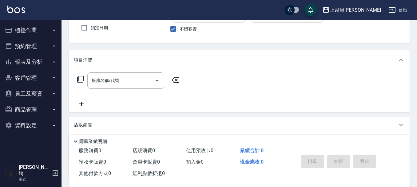
scroll to position [62, 0]
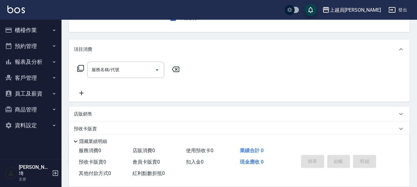
click at [122, 79] on div "服務名稱/代號 服務名稱/代號" at bounding box center [128, 79] width 109 height 35
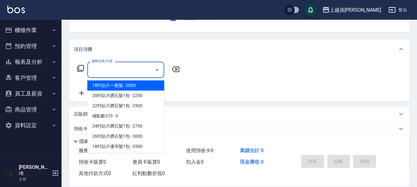
click at [151, 67] on input "服務名稱/代號" at bounding box center [121, 69] width 62 height 11
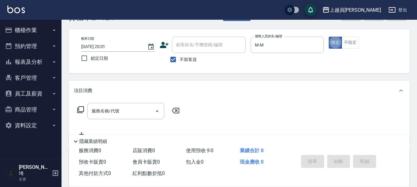
scroll to position [31, 0]
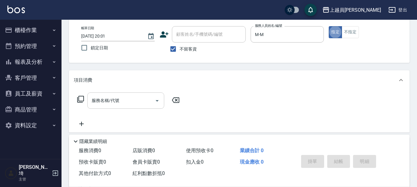
drag, startPoint x: 131, startPoint y: 92, endPoint x: 132, endPoint y: 96, distance: 4.0
click at [132, 94] on div "服務名稱/代號 服務名稱/代號" at bounding box center [239, 111] width 341 height 42
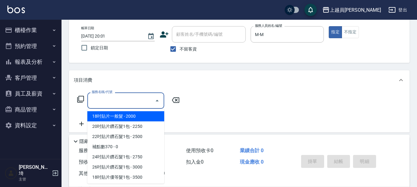
click at [107, 99] on input "服務名稱/代號" at bounding box center [121, 100] width 62 height 11
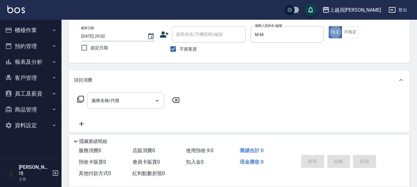
click at [123, 93] on div "服務名稱/代號" at bounding box center [125, 100] width 77 height 16
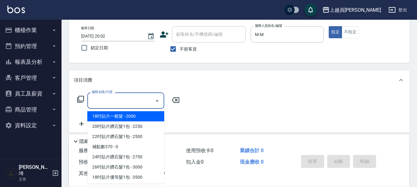
drag, startPoint x: 129, startPoint y: 100, endPoint x: 420, endPoint y: 11, distance: 304.6
click at [129, 100] on input "服務名稱/代號" at bounding box center [121, 100] width 62 height 11
click at [129, 101] on input "服務名稱/代號" at bounding box center [121, 100] width 62 height 11
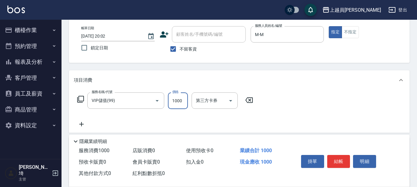
click at [176, 97] on input "1000" at bounding box center [178, 100] width 20 height 17
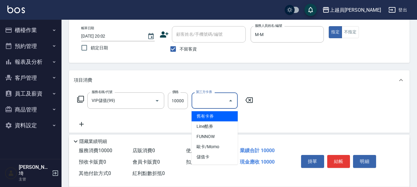
scroll to position [0, 0]
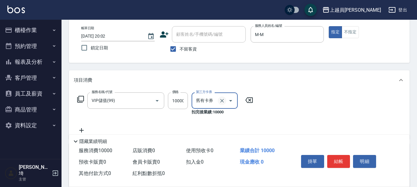
click at [219, 101] on icon "Clear" at bounding box center [222, 100] width 6 height 6
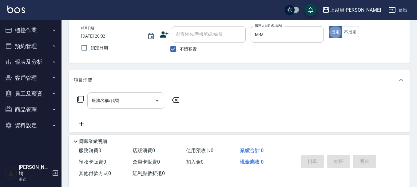
click at [134, 103] on input "服務名稱/代號" at bounding box center [121, 100] width 62 height 11
click at [39, 57] on button "報表及分析" at bounding box center [30, 62] width 57 height 16
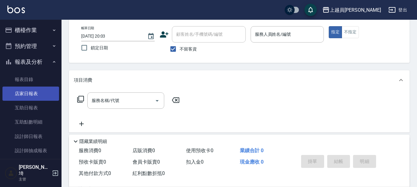
click at [32, 94] on link "店家日報表" at bounding box center [30, 93] width 57 height 14
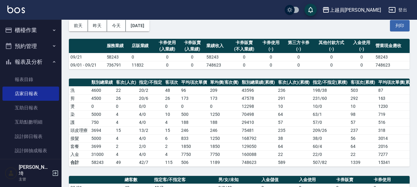
scroll to position [123, 0]
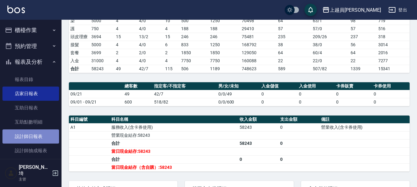
click at [34, 134] on link "設計師日報表" at bounding box center [30, 136] width 57 height 14
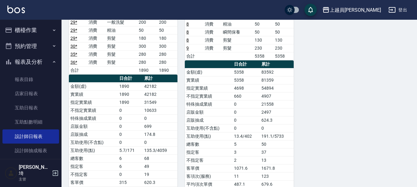
scroll to position [814, 0]
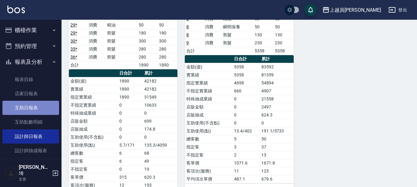
click at [38, 110] on link "互助日報表" at bounding box center [30, 108] width 57 height 14
